Goal: Task Accomplishment & Management: Manage account settings

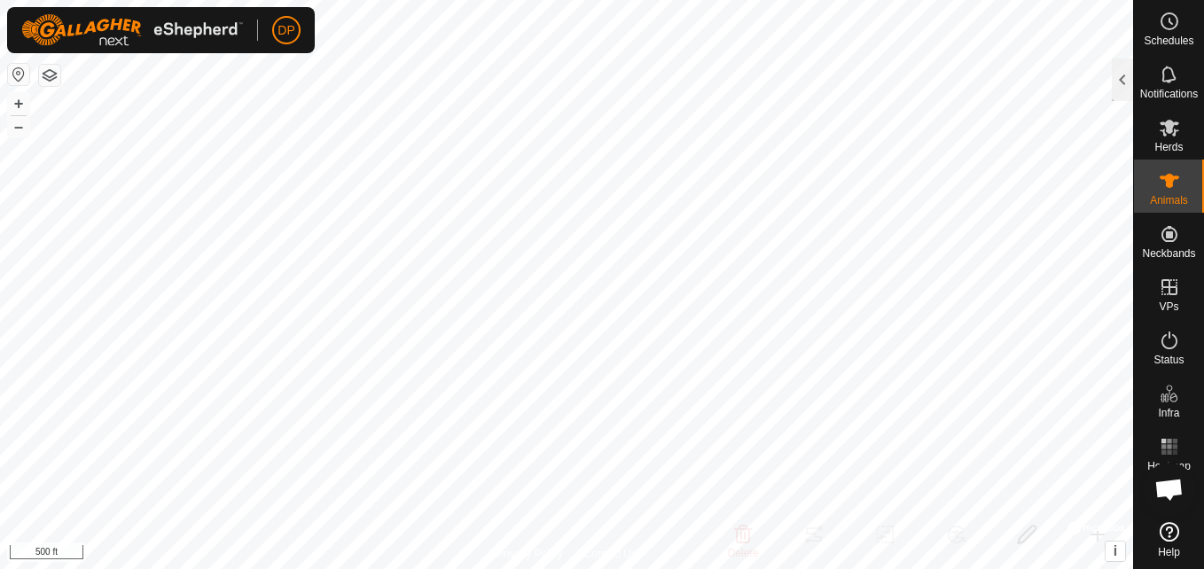
scroll to position [1052, 0]
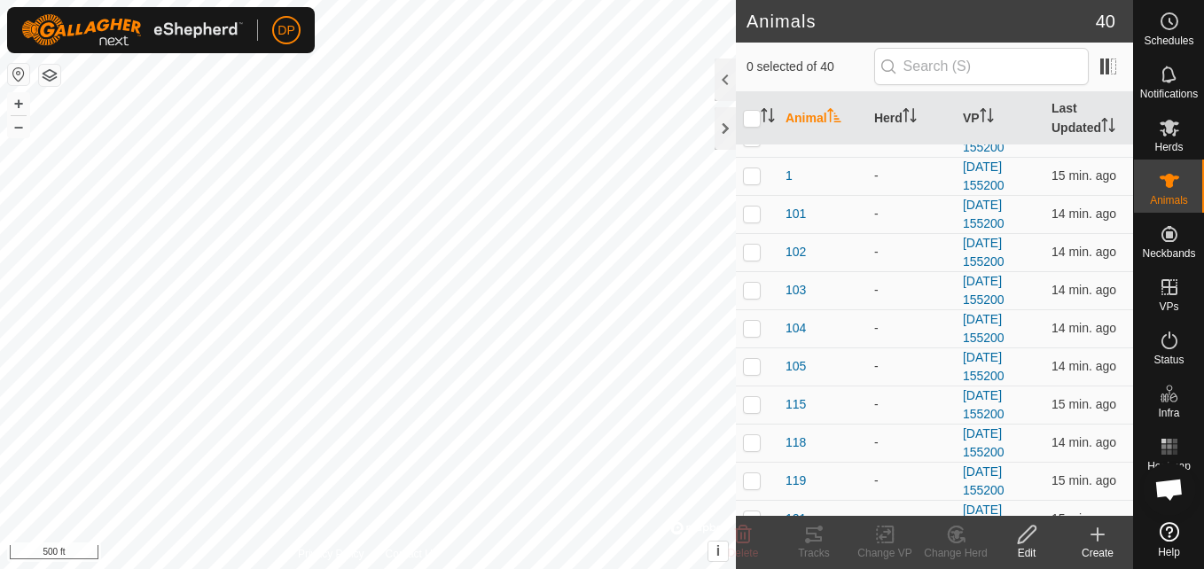
scroll to position [89, 0]
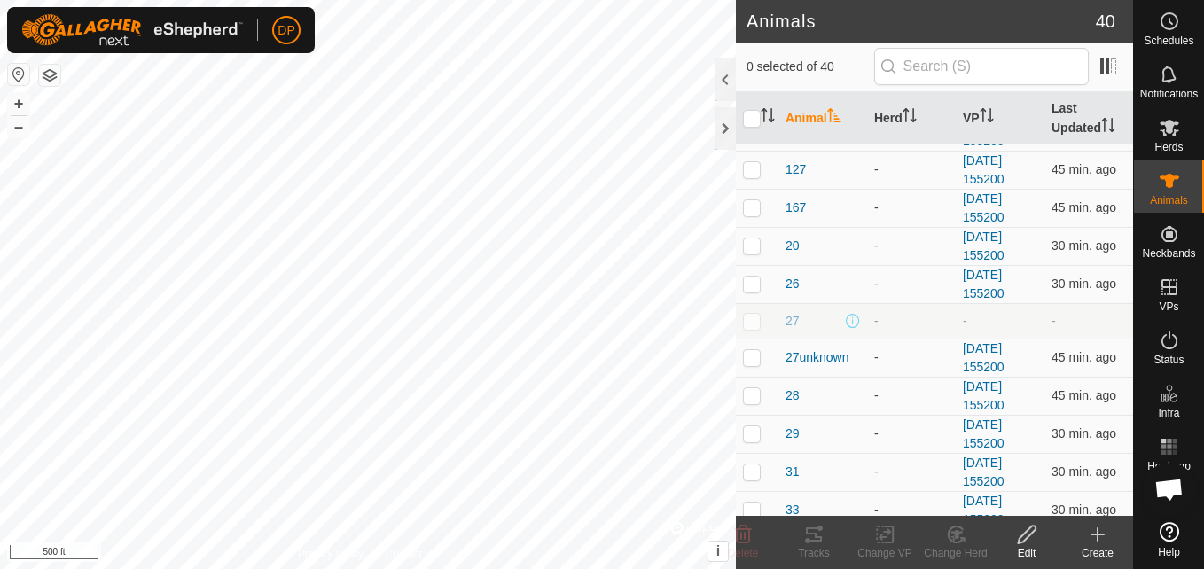
scroll to position [709, 0]
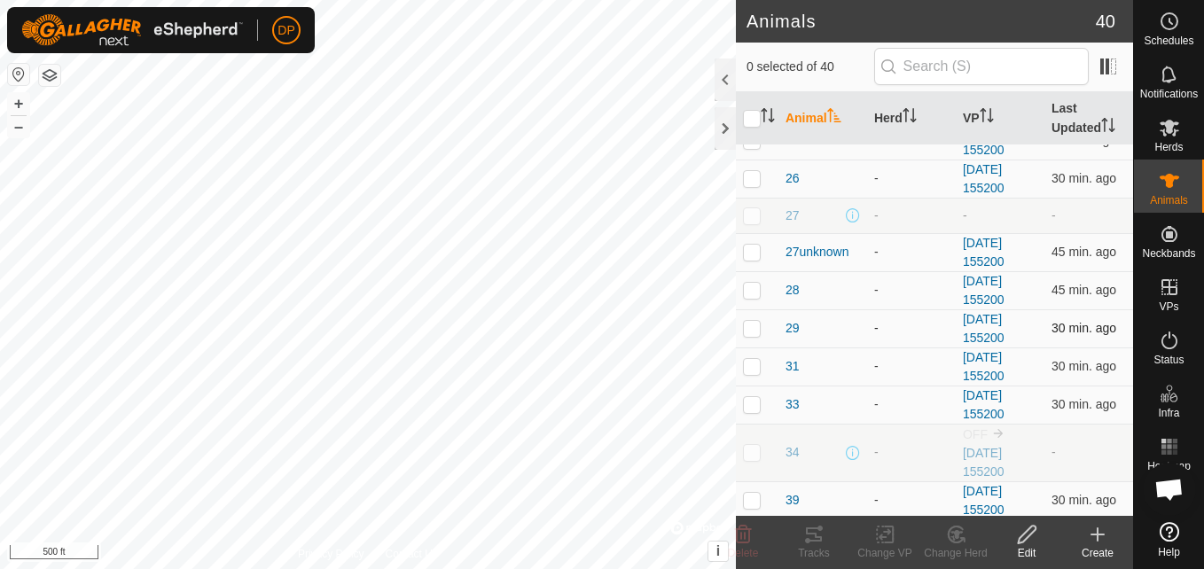
click at [746, 331] on p-checkbox at bounding box center [752, 328] width 18 height 14
checkbox input "true"
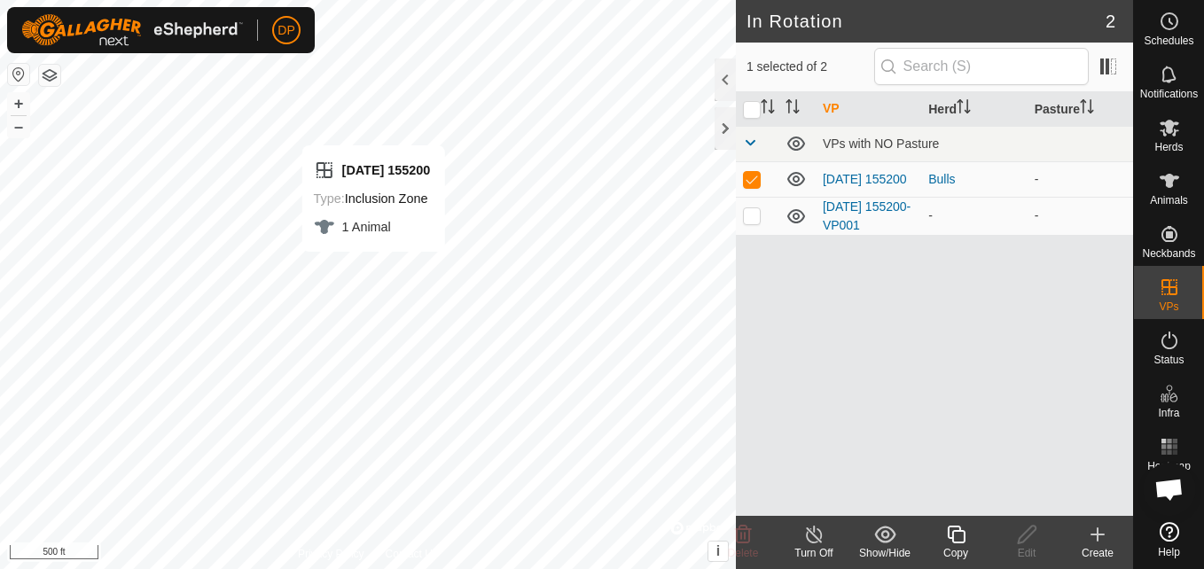
checkbox input "false"
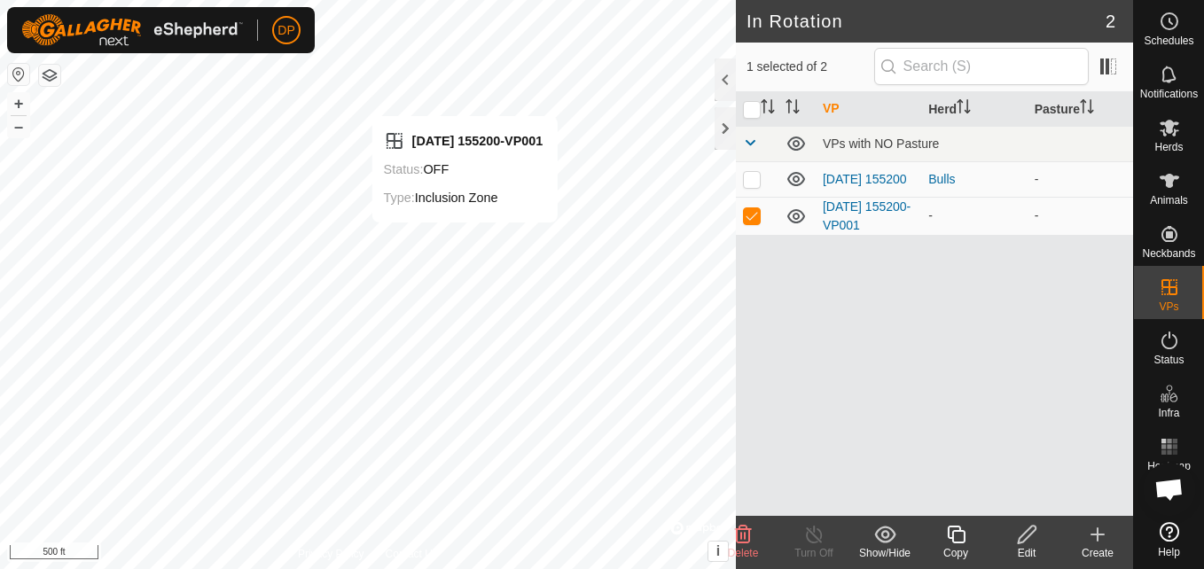
checkbox input "false"
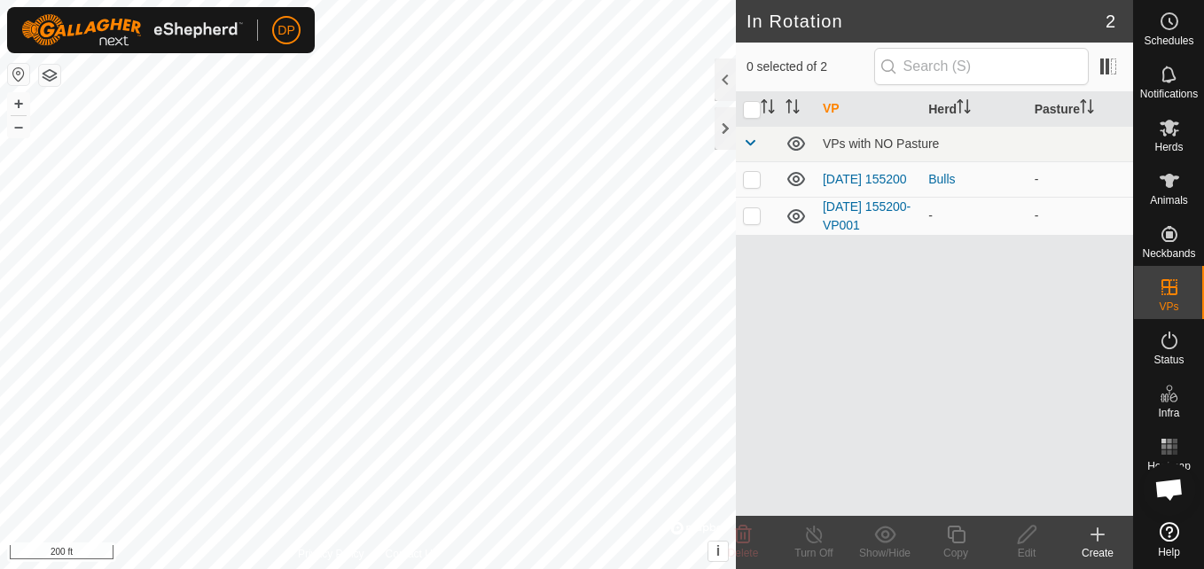
click at [457, 568] on html "DP Schedules Notifications Herds Animals Neckbands VPs Status Infra Heatmap Hel…" at bounding box center [602, 284] width 1204 height 569
click at [287, 0] on html "DP Schedules Notifications Herds Animals Neckbands VPs Status Infra Heatmap Hel…" at bounding box center [602, 284] width 1204 height 569
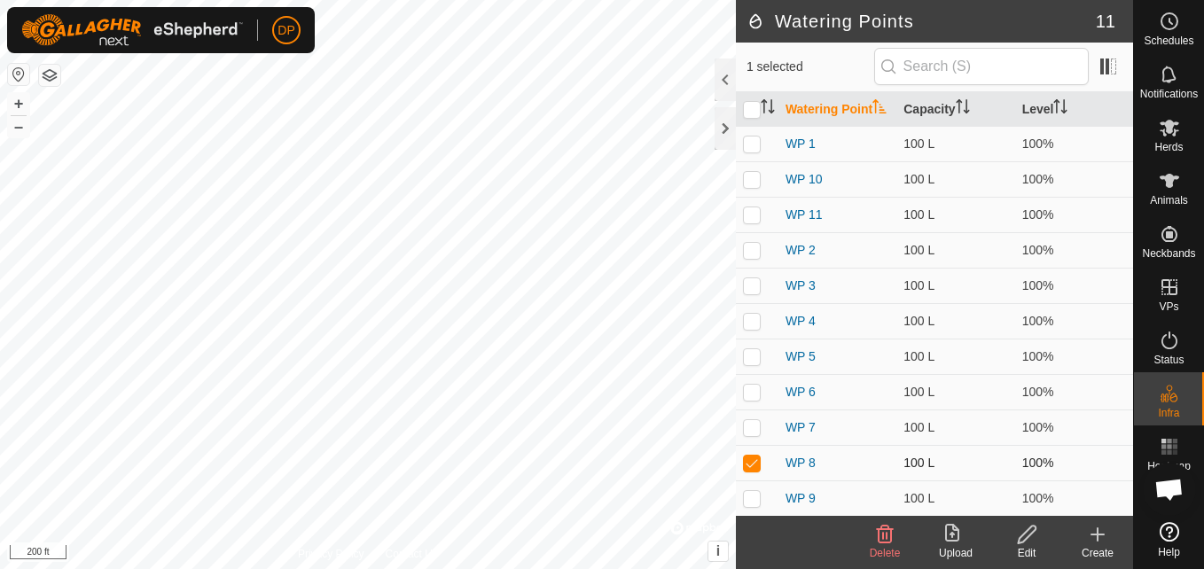
click at [752, 470] on p-checkbox at bounding box center [752, 463] width 18 height 14
checkbox input "false"
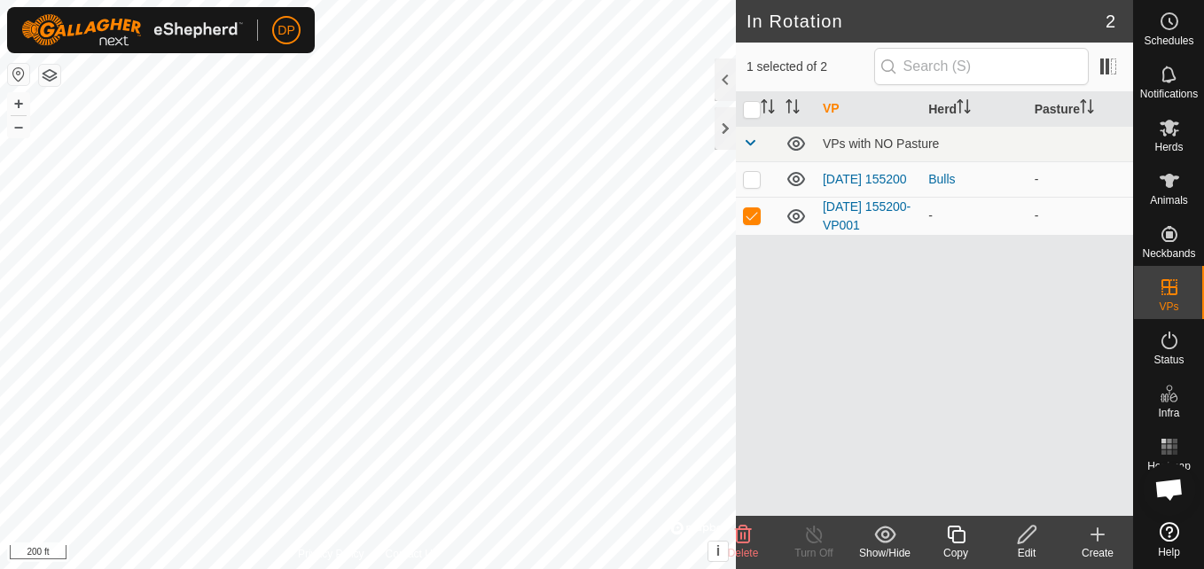
click at [785, 408] on div "VP Herd Pasture VPs with NO Pasture 2025-08-31 155200 Bulls - 2025-08-31 155200…" at bounding box center [934, 304] width 397 height 424
checkbox input "false"
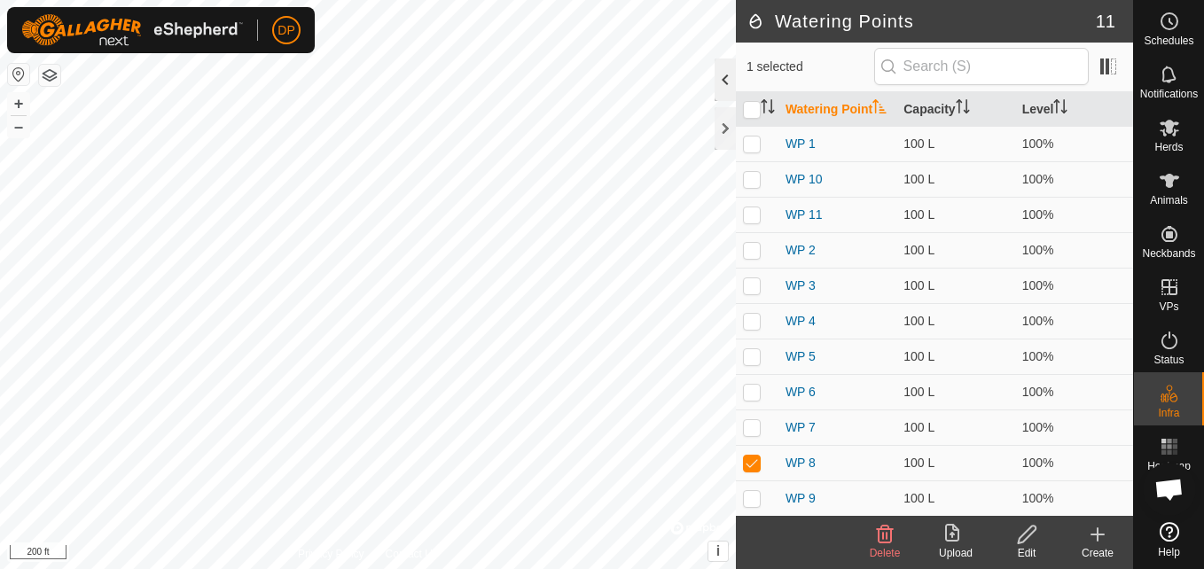
click at [727, 76] on div at bounding box center [725, 80] width 21 height 43
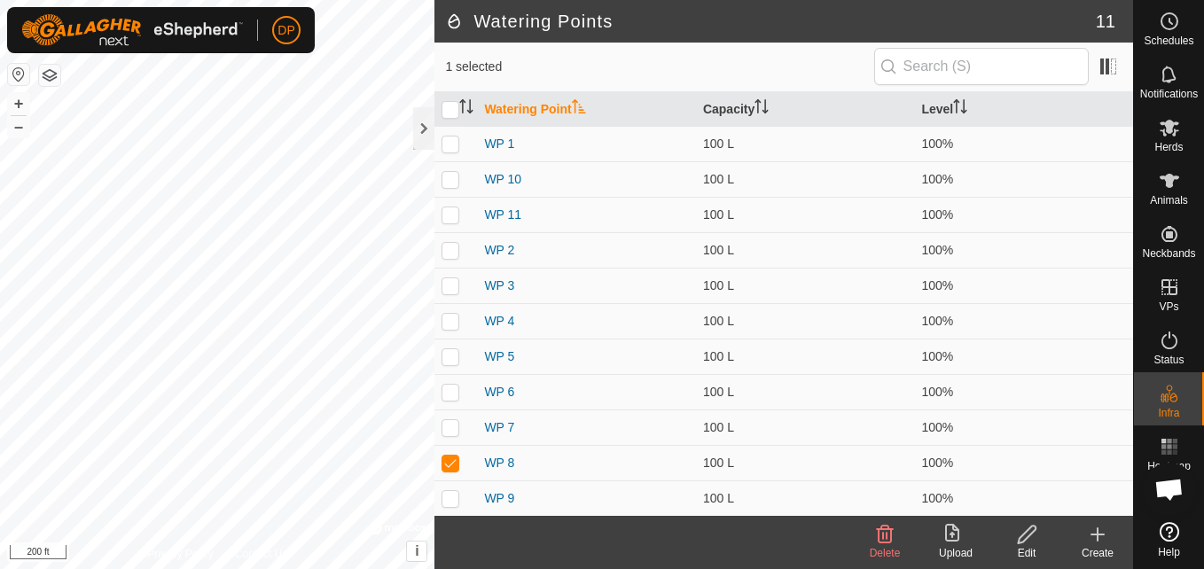
click at [882, 537] on icon at bounding box center [885, 535] width 17 height 18
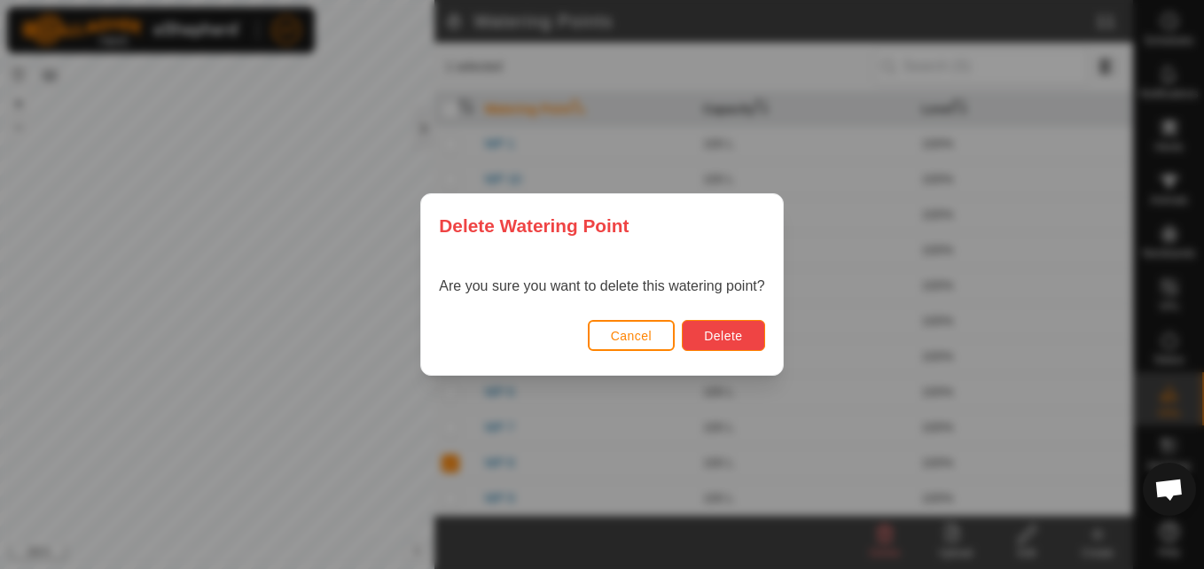
click at [731, 331] on span "Delete" at bounding box center [723, 336] width 38 height 14
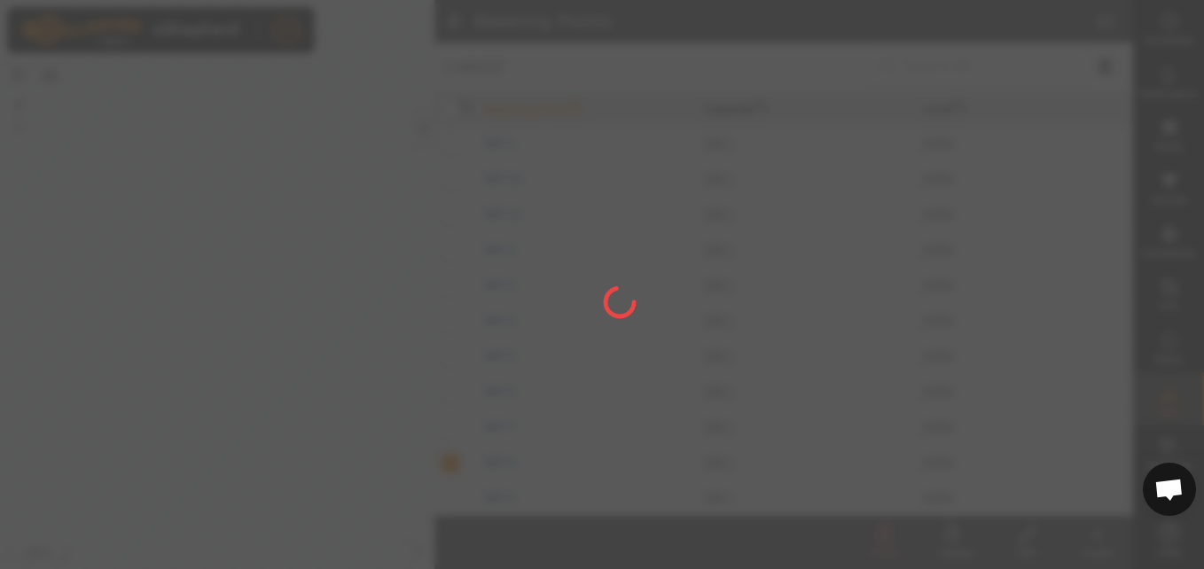
checkbox input "false"
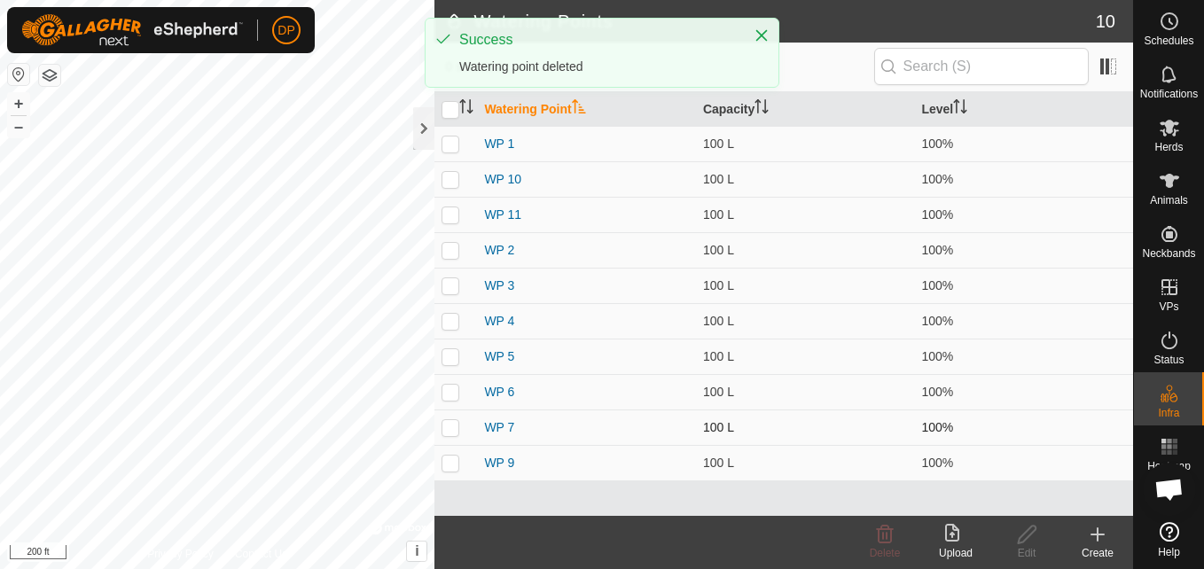
click at [458, 413] on div "Watering Points 10 0 selected Watering Point Capacity Level WP 1 100 L 100% WP …" at bounding box center [566, 284] width 1133 height 569
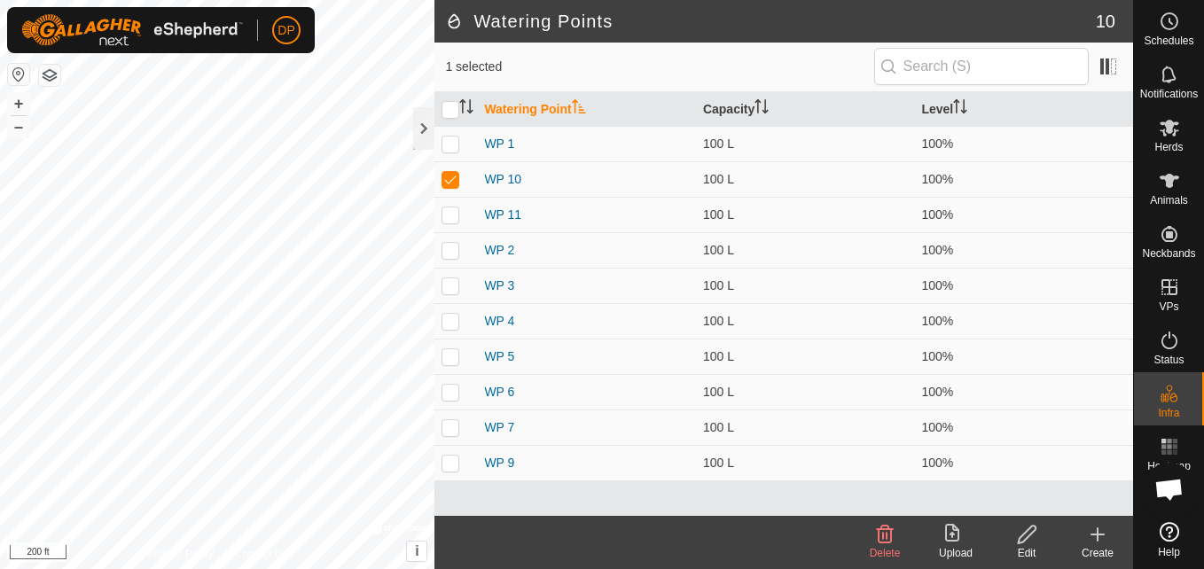
click at [878, 533] on icon at bounding box center [885, 535] width 17 height 18
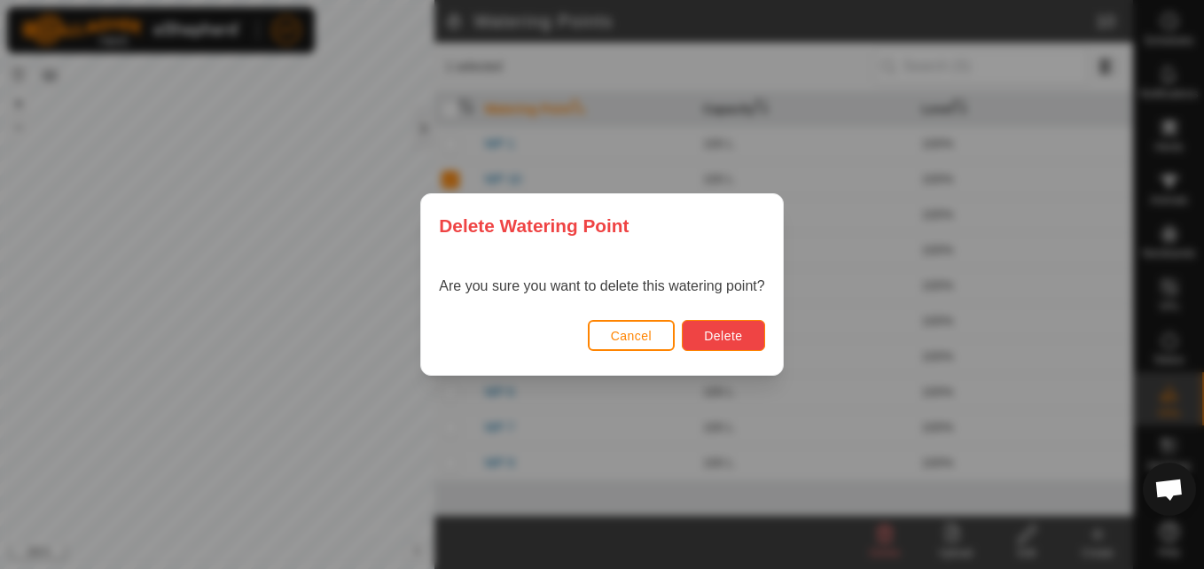
click at [708, 340] on span "Delete" at bounding box center [723, 336] width 38 height 14
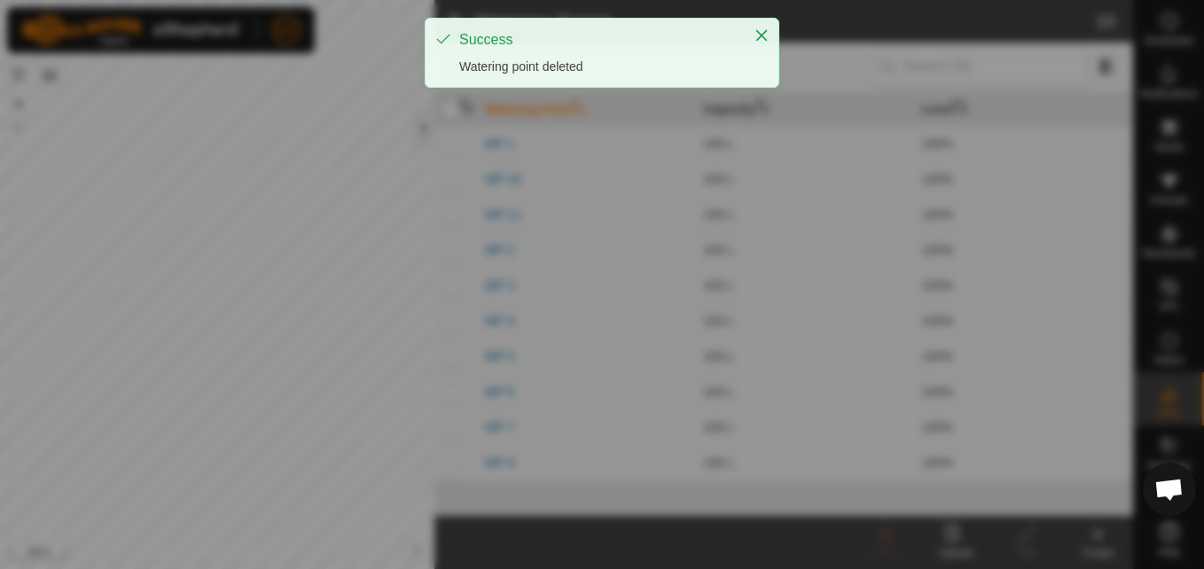
checkbox input "false"
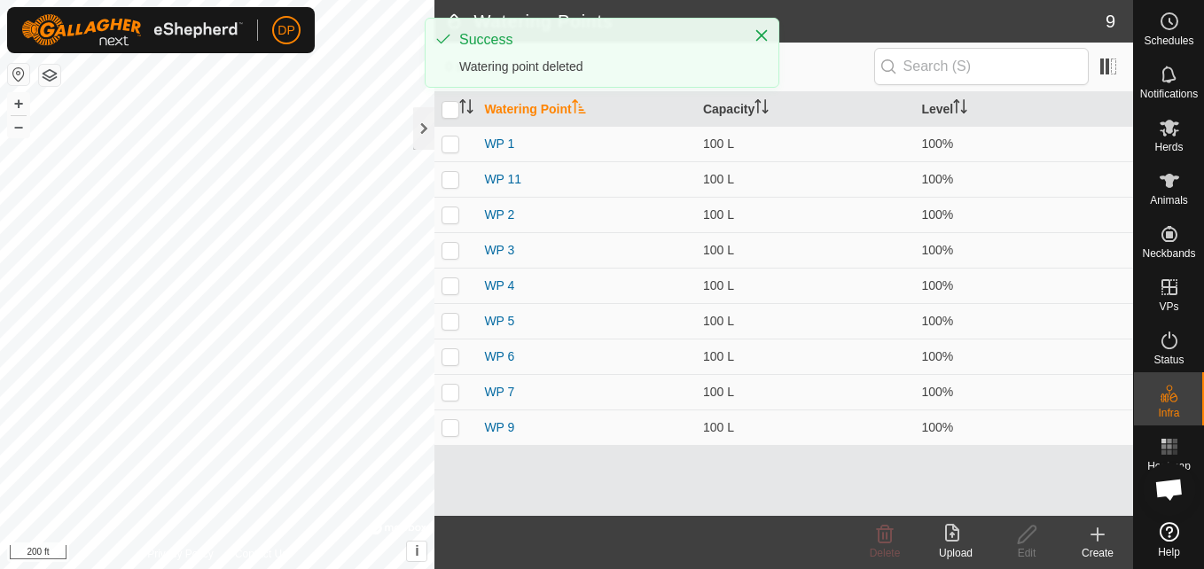
click at [473, 568] on html "DP Schedules Notifications Herds Animals Neckbands VPs Status Infra Heatmap Hel…" at bounding box center [602, 284] width 1204 height 569
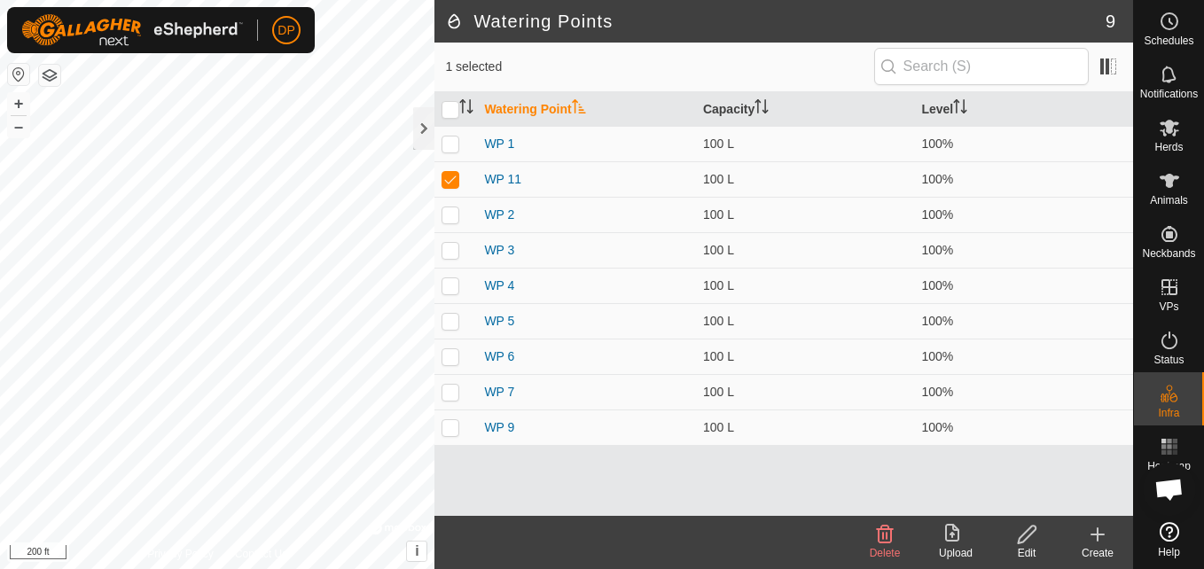
click at [891, 535] on icon at bounding box center [885, 535] width 17 height 18
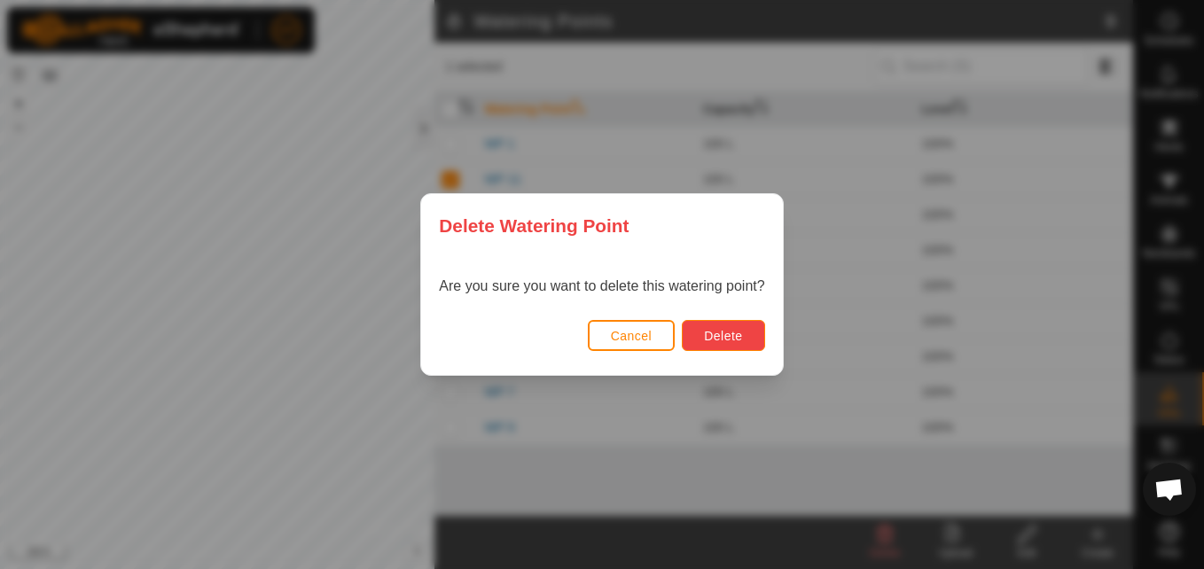
click at [697, 340] on button "Delete" at bounding box center [723, 335] width 82 height 31
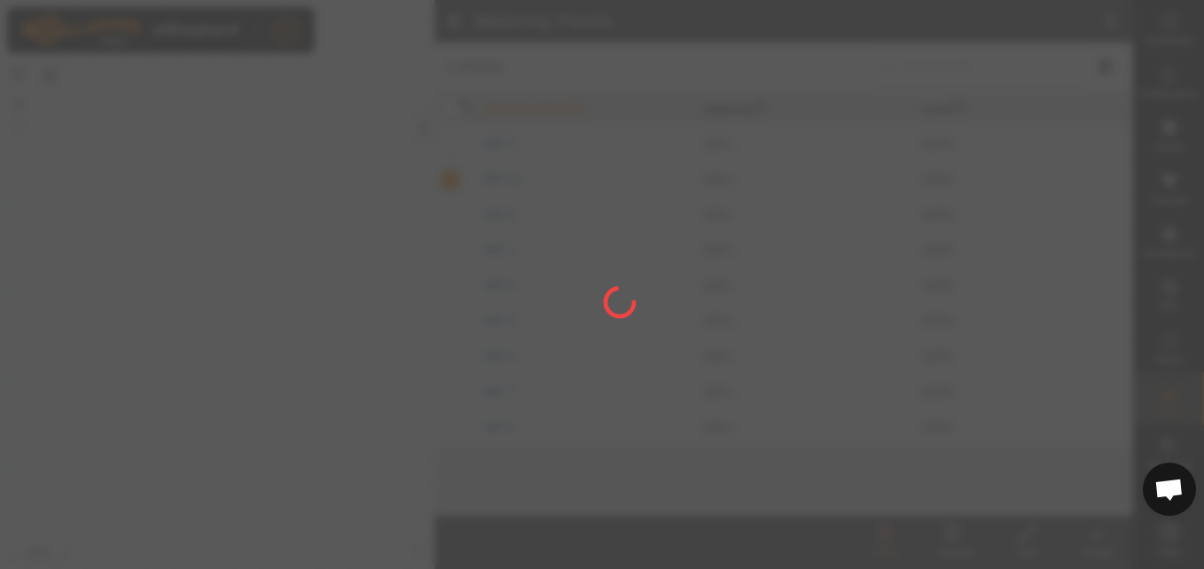
checkbox input "false"
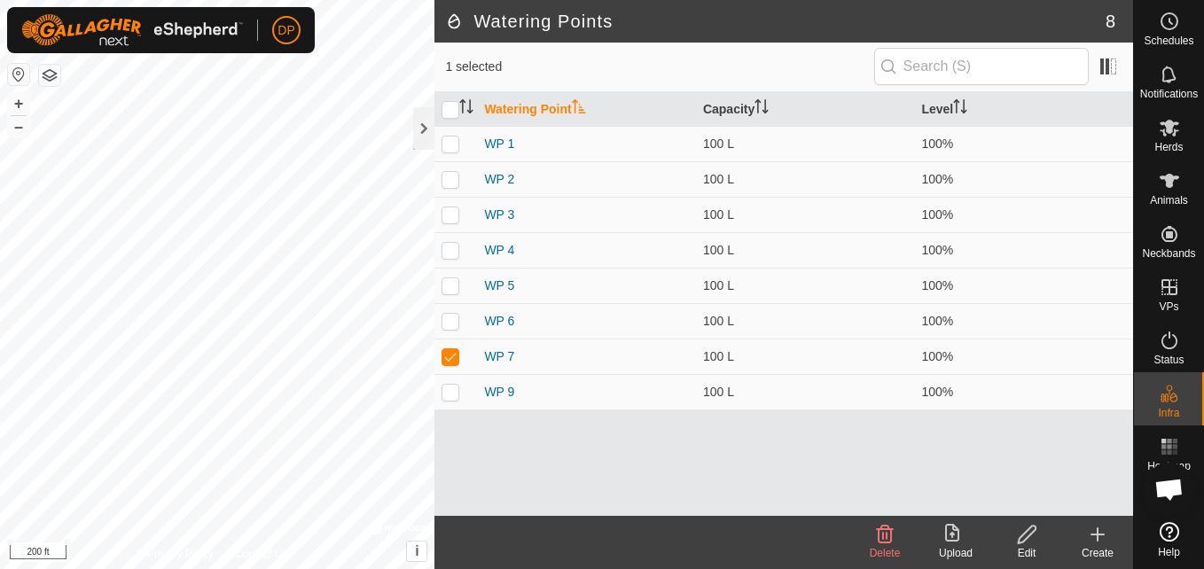
click at [886, 537] on icon at bounding box center [885, 535] width 17 height 18
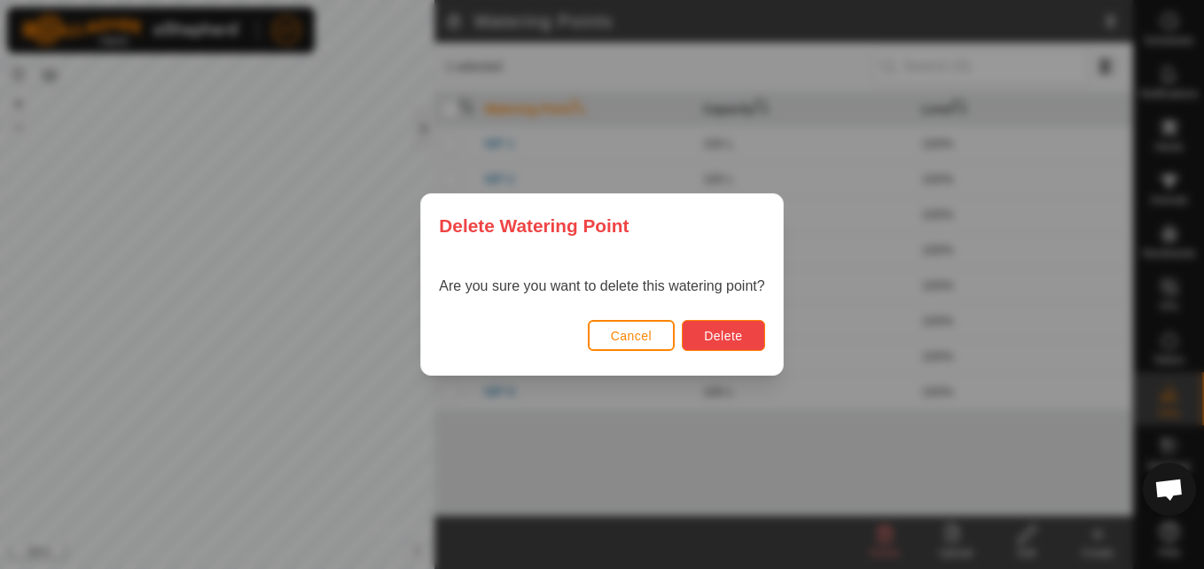
click at [710, 333] on span "Delete" at bounding box center [723, 336] width 38 height 14
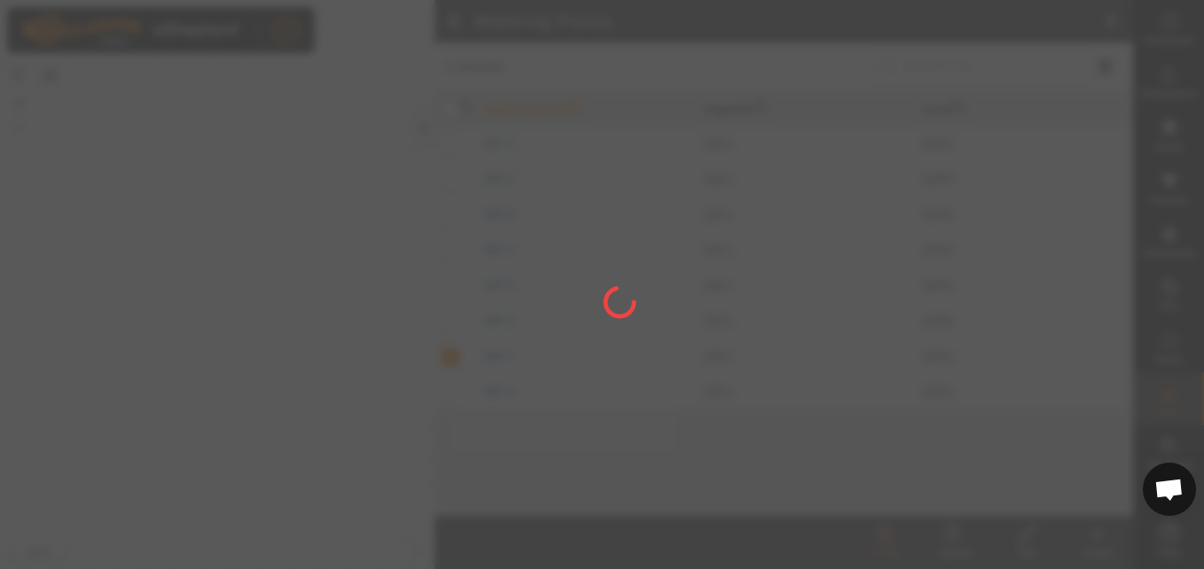
checkbox input "false"
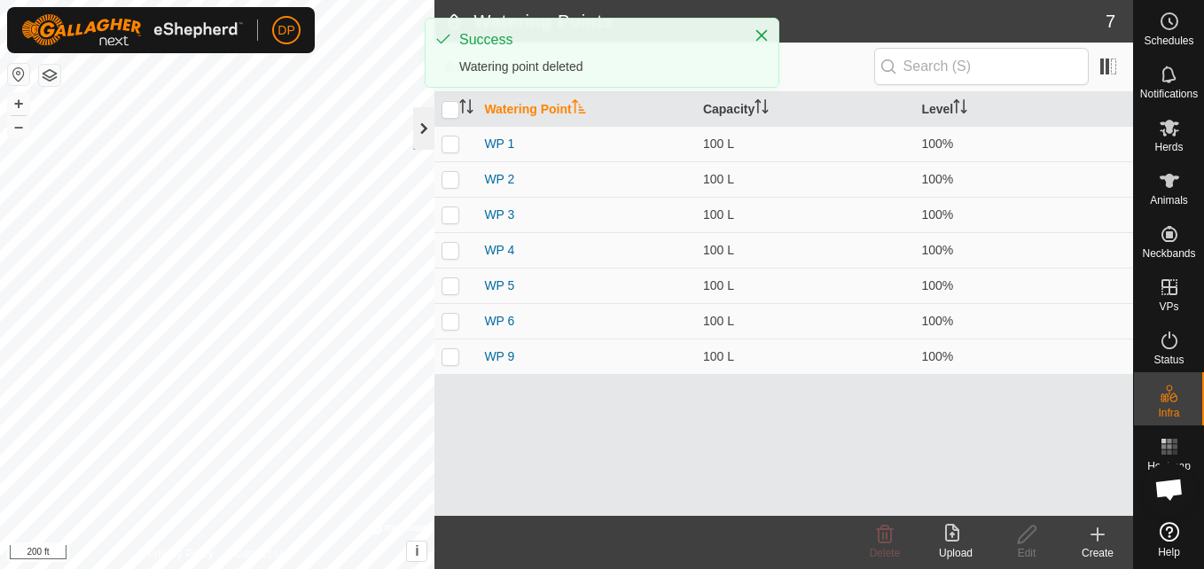
click at [420, 123] on div at bounding box center [423, 128] width 21 height 43
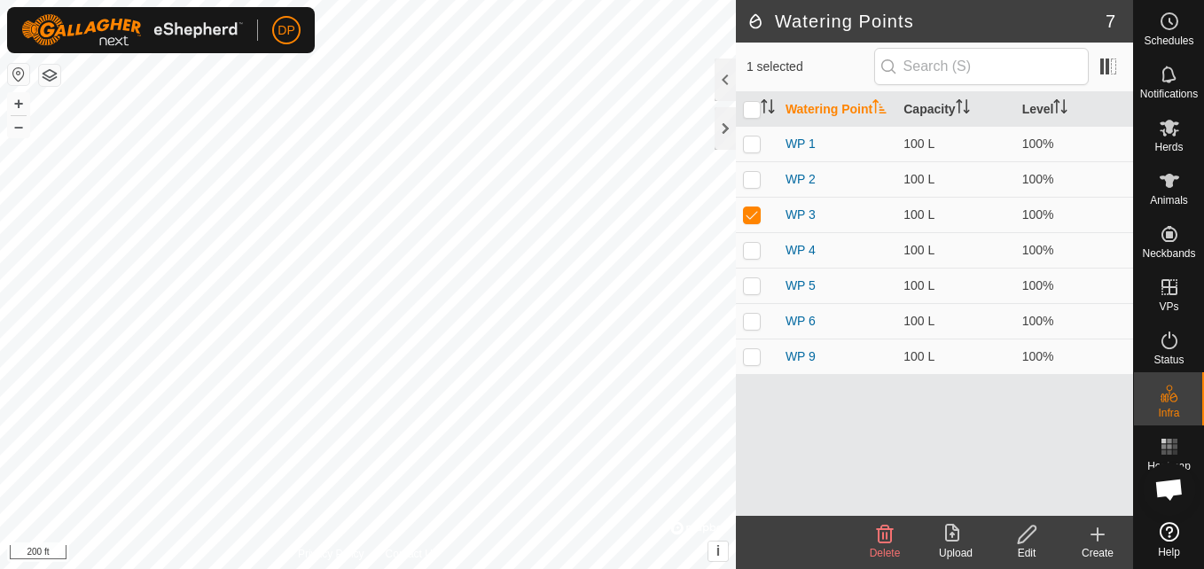
click at [883, 544] on icon at bounding box center [885, 535] width 17 height 18
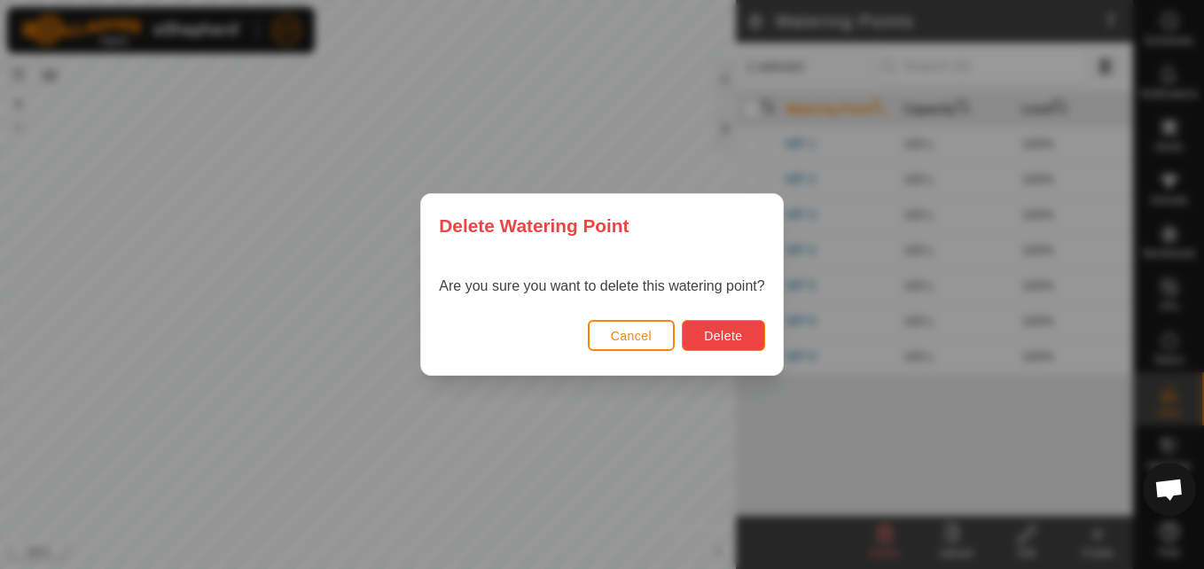
click at [725, 331] on span "Delete" at bounding box center [723, 336] width 38 height 14
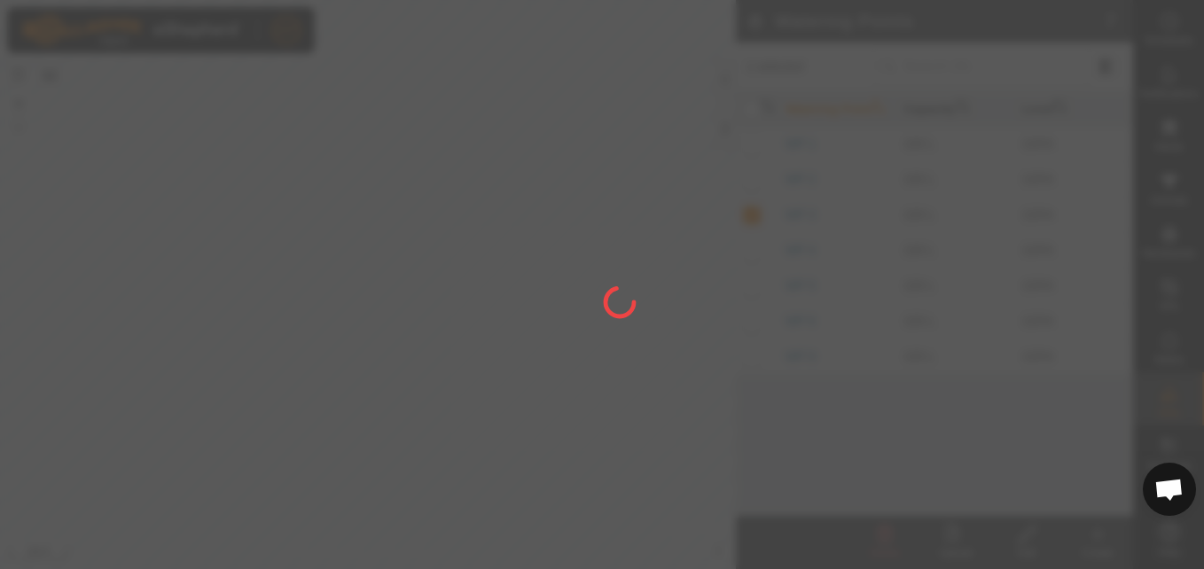
checkbox input "false"
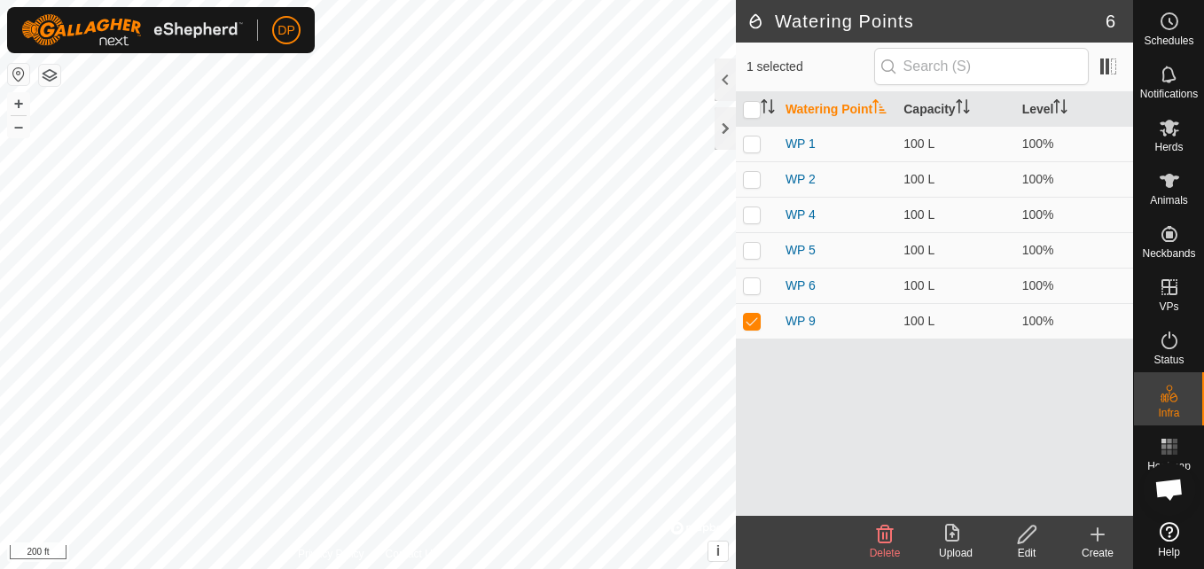
click at [885, 543] on icon at bounding box center [885, 535] width 17 height 18
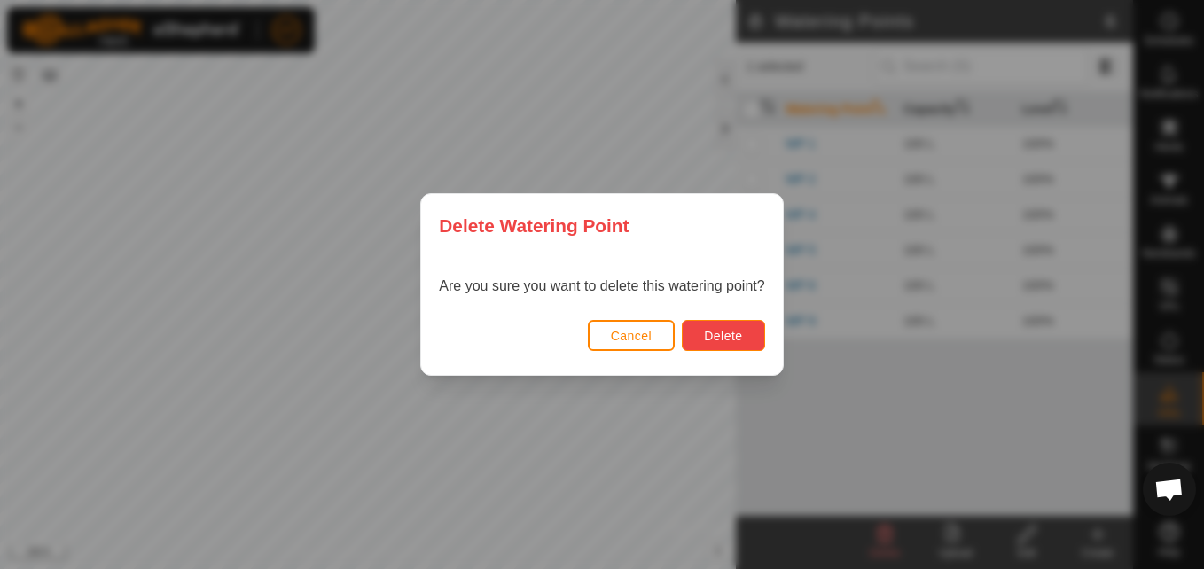
click at [728, 330] on span "Delete" at bounding box center [723, 336] width 38 height 14
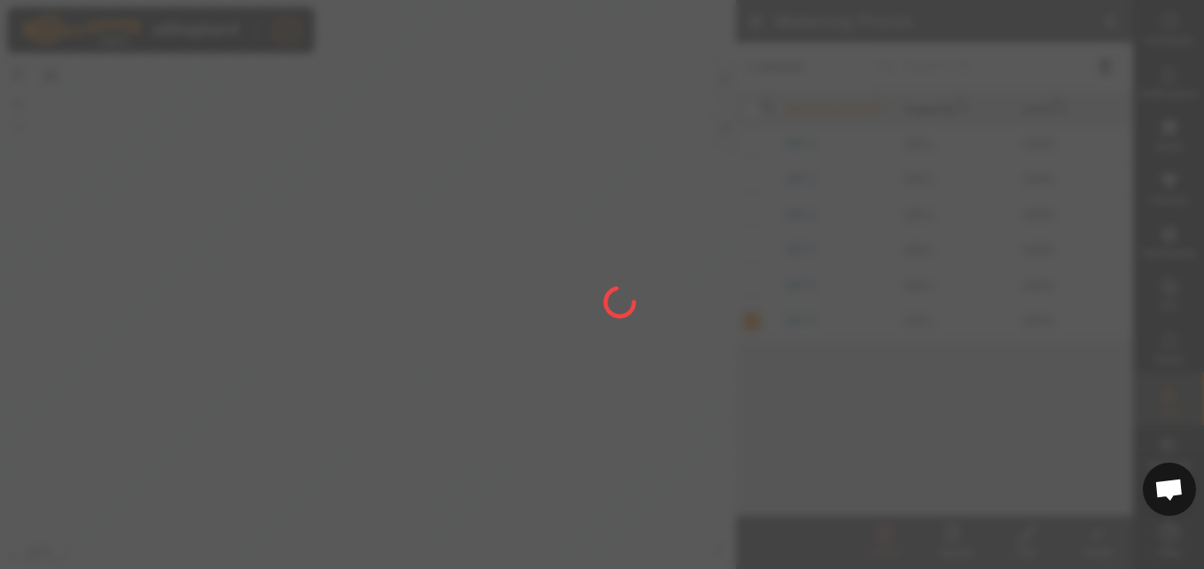
checkbox input "false"
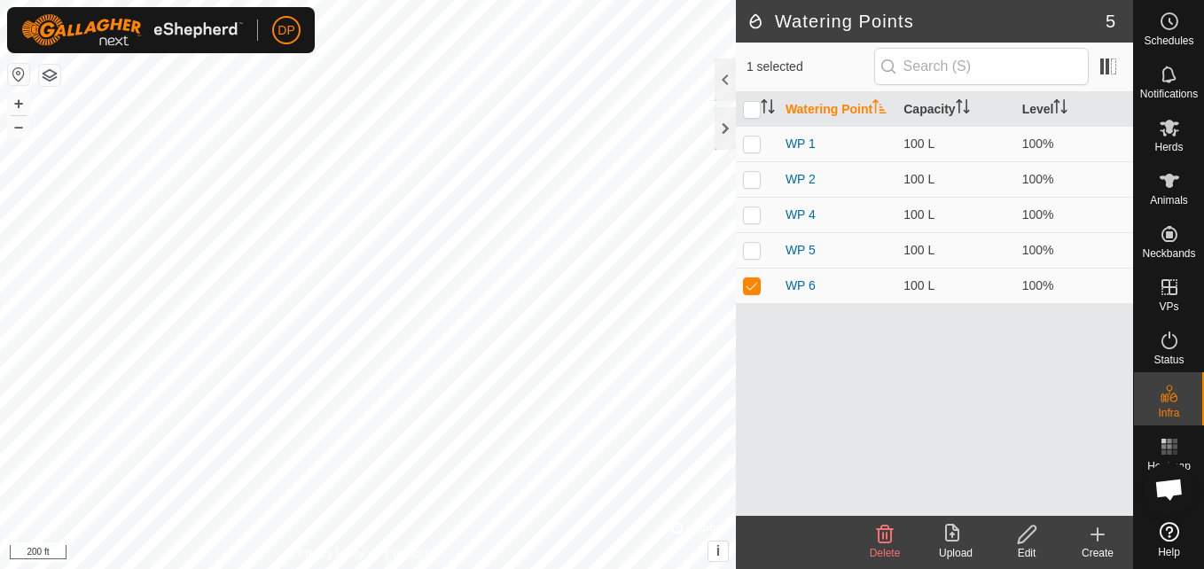
click at [882, 538] on icon at bounding box center [885, 535] width 17 height 18
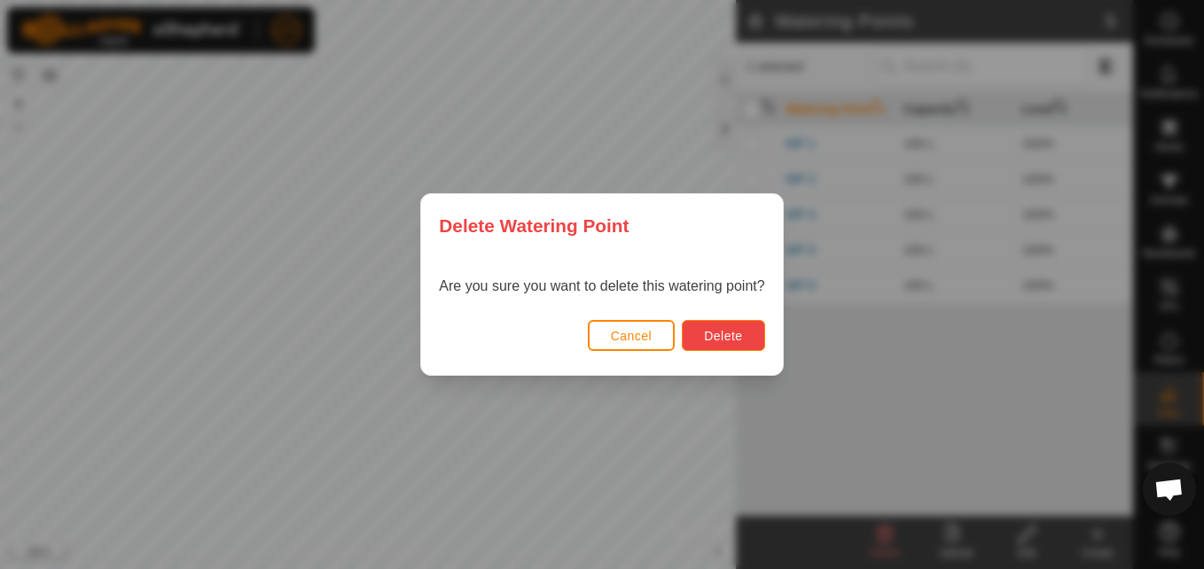
click at [710, 329] on span "Delete" at bounding box center [723, 336] width 38 height 14
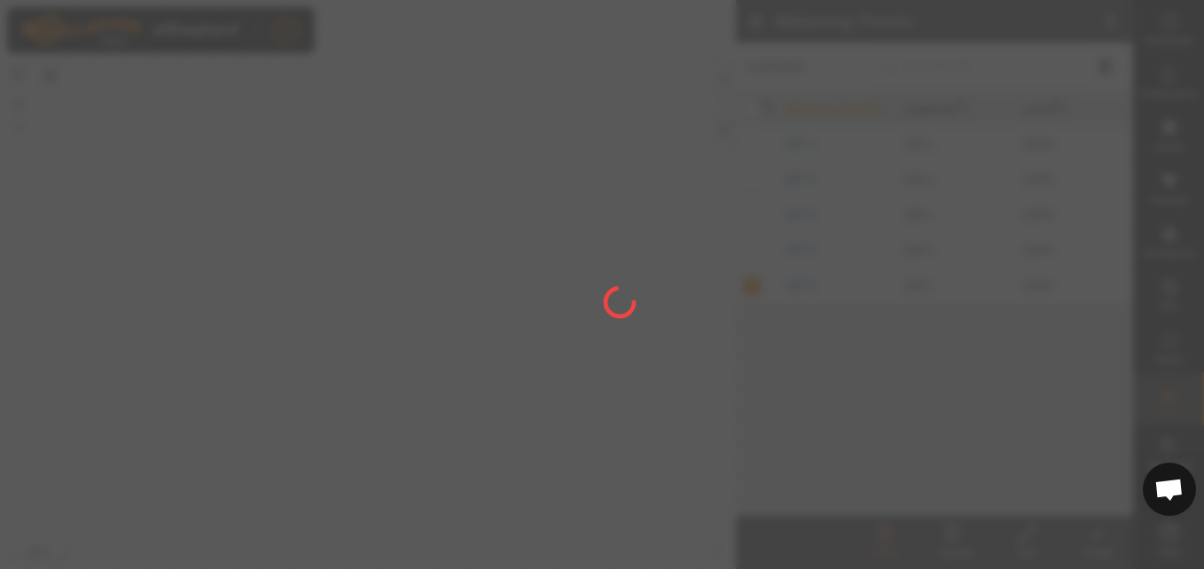
checkbox input "false"
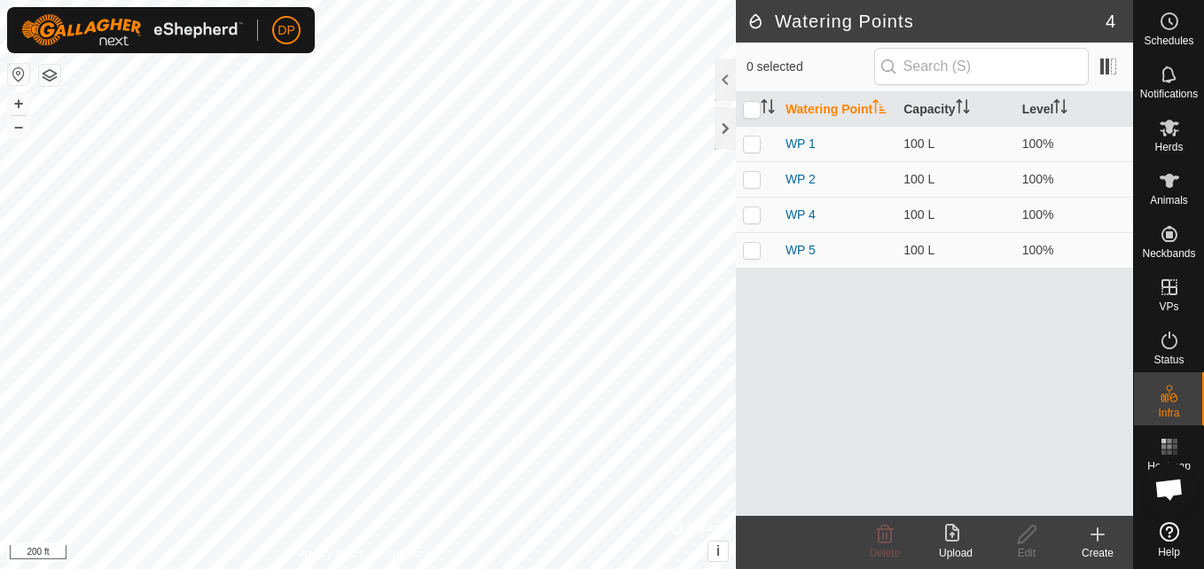
scroll to position [1052, 0]
click at [724, 132] on div at bounding box center [725, 128] width 21 height 43
